Goal: Transaction & Acquisition: Purchase product/service

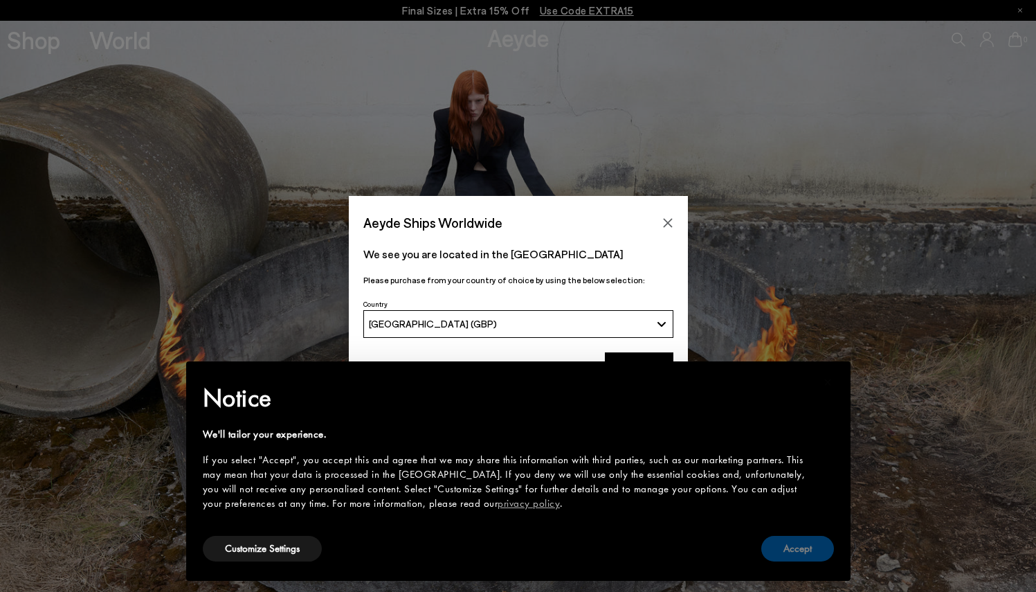
click at [801, 550] on button "Accept" at bounding box center [797, 549] width 73 height 26
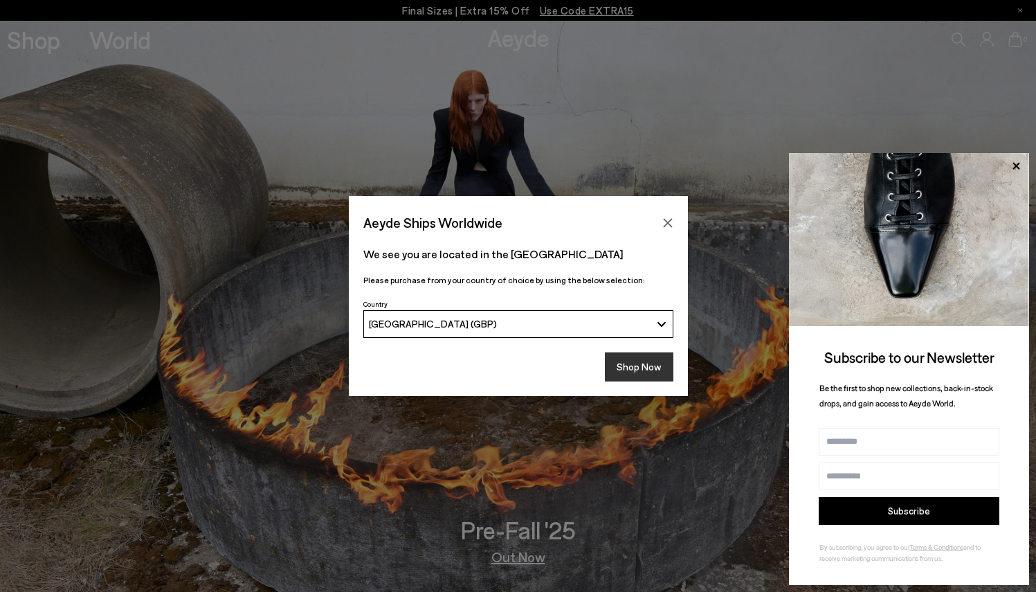
click at [649, 356] on button "Shop Now" at bounding box center [639, 366] width 69 height 29
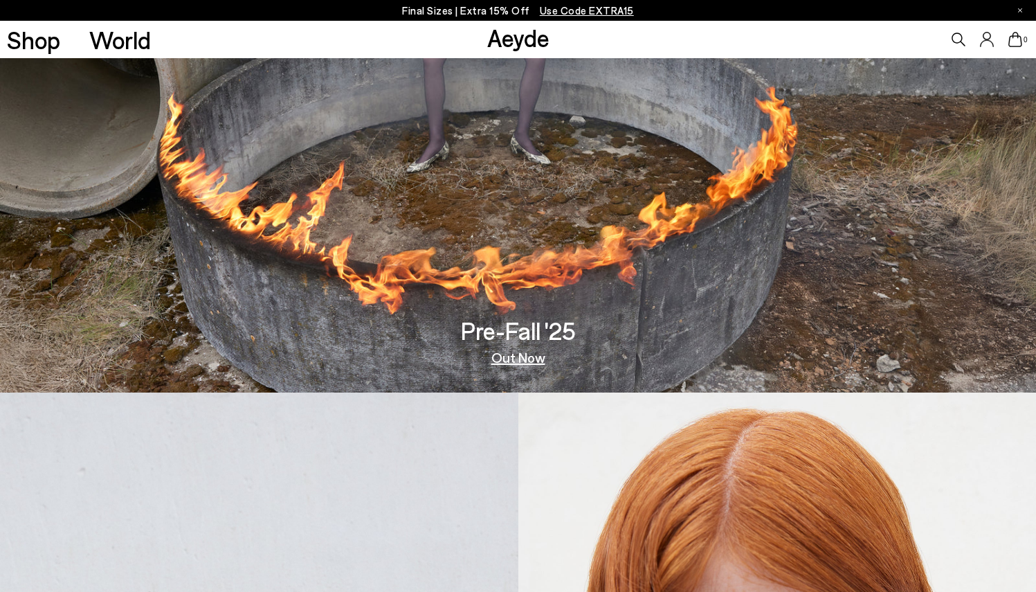
scroll to position [214, 0]
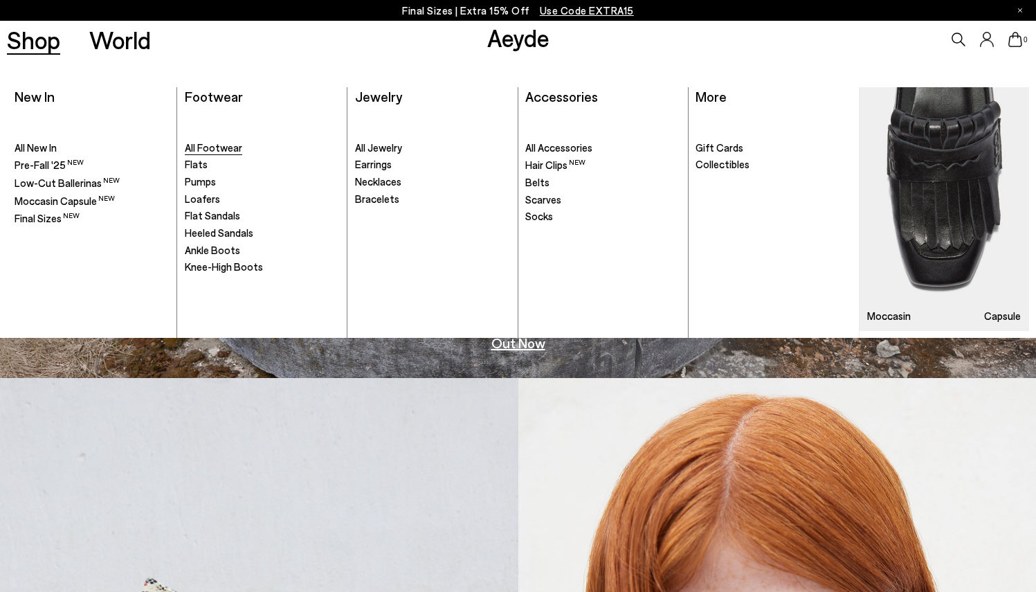
click at [222, 148] on span "All Footwear" at bounding box center [213, 147] width 57 height 12
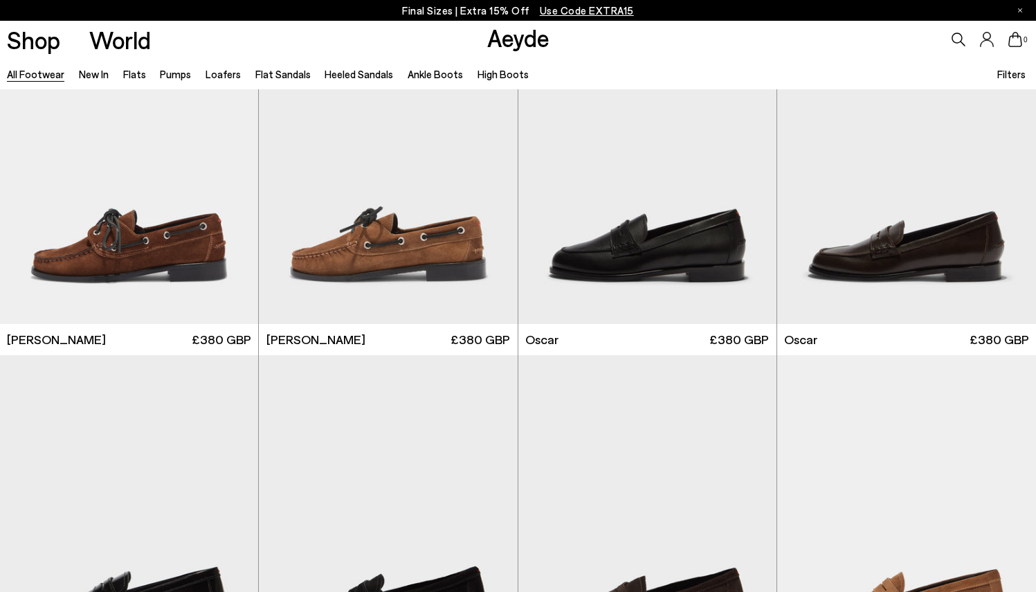
scroll to position [1620, 0]
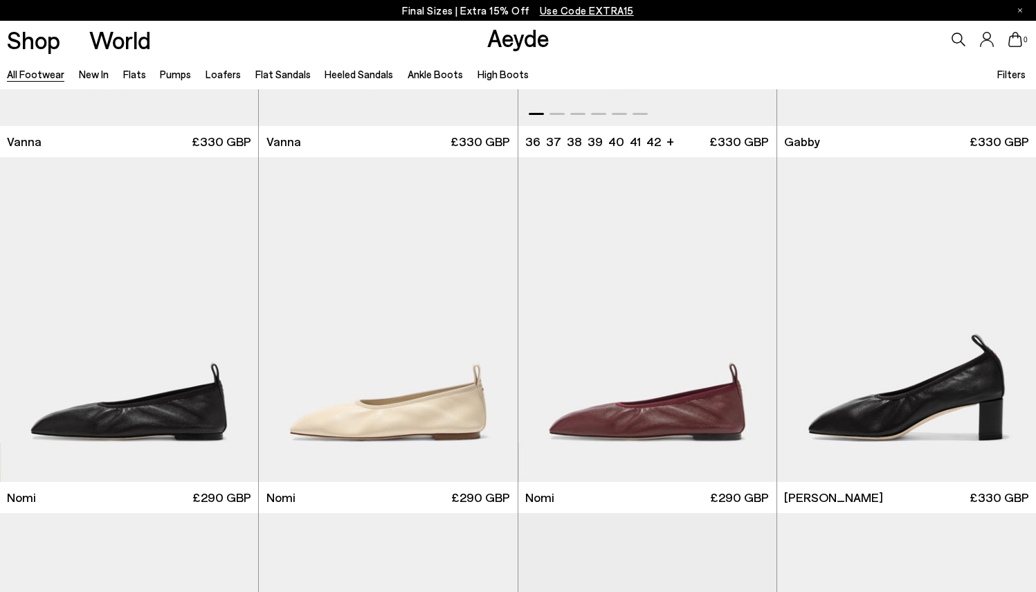
scroll to position [3236, 0]
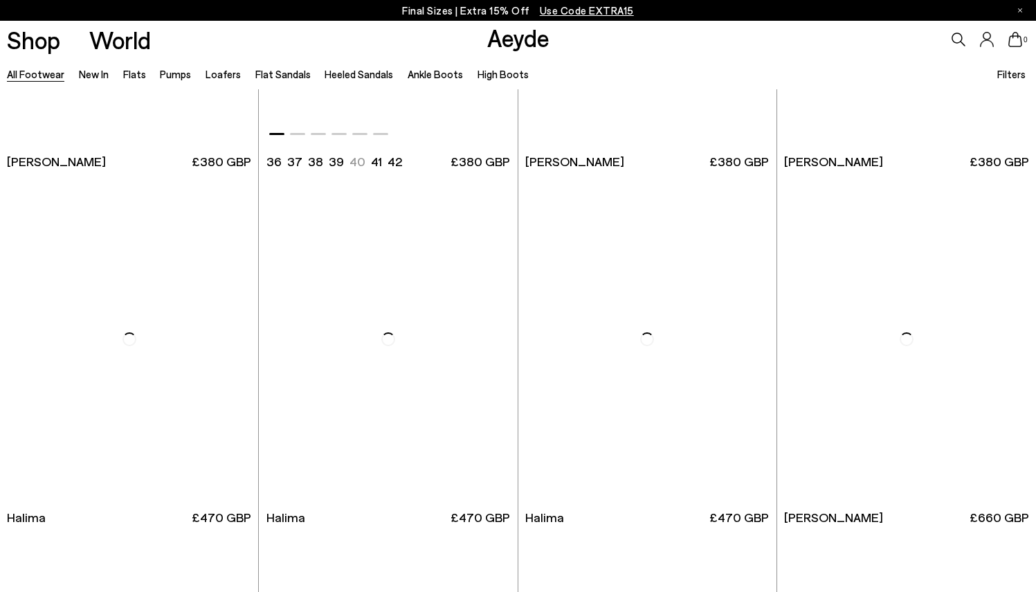
scroll to position [8518, 0]
